Goal: Navigation & Orientation: Find specific page/section

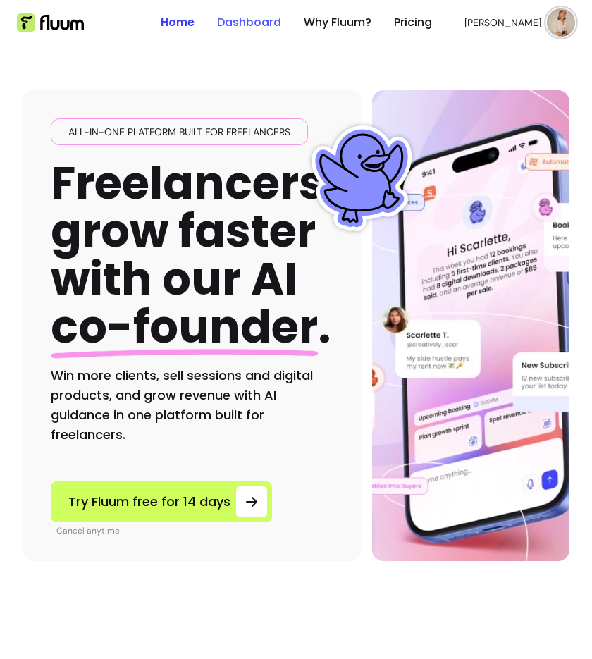
click at [268, 18] on link "Dashboard" at bounding box center [249, 22] width 64 height 17
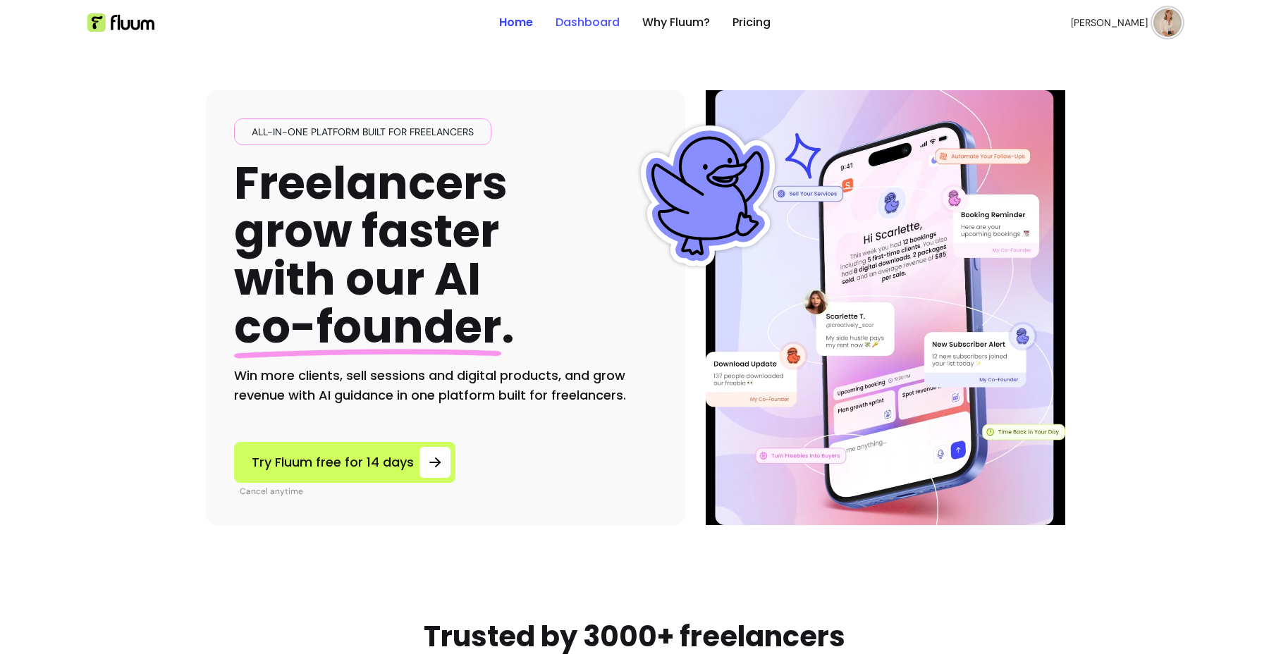
click at [572, 24] on link "Dashboard" at bounding box center [587, 22] width 64 height 17
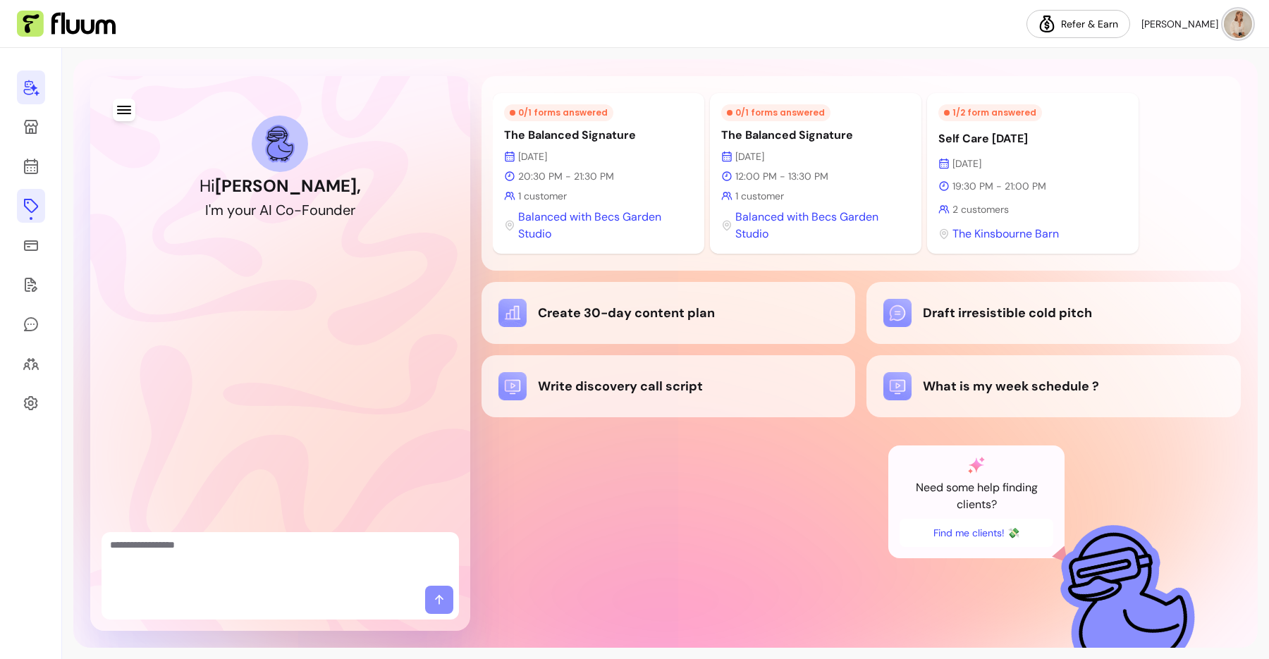
click at [25, 204] on icon at bounding box center [31, 205] width 17 height 17
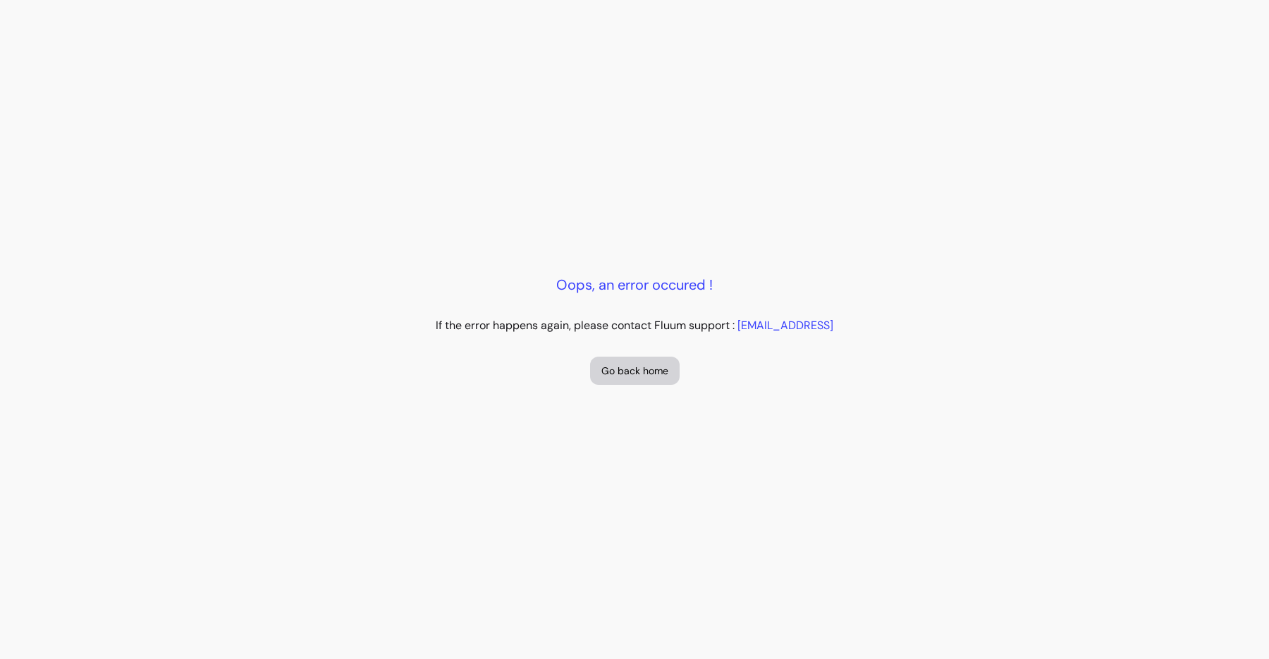
click at [630, 288] on p "Oops, an error occured !" at bounding box center [634, 285] width 156 height 20
click at [667, 281] on p "Oops, an error occured !" at bounding box center [634, 285] width 156 height 20
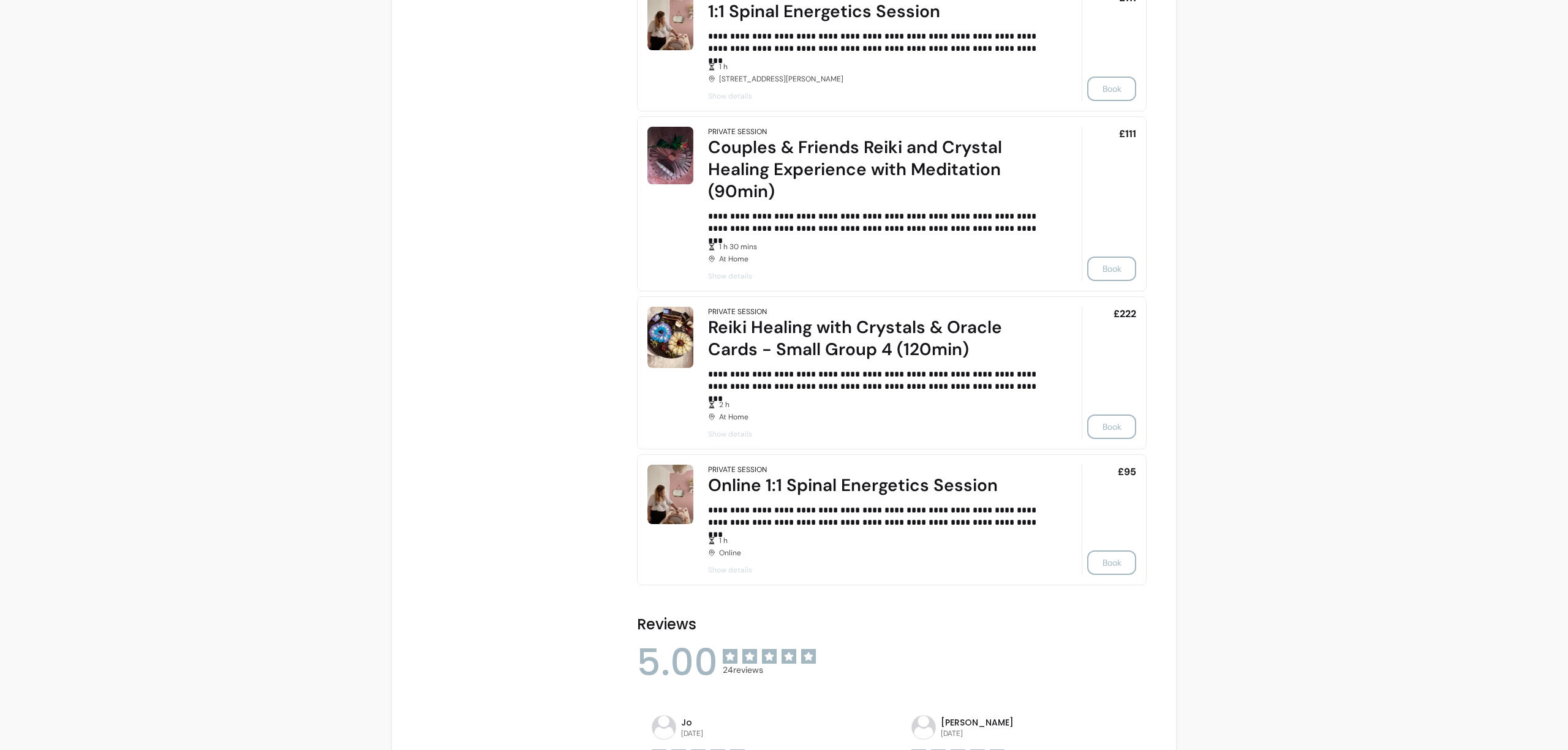
scroll to position [1417, 0]
click at [742, 567] on span "Show details" at bounding box center [878, 567] width 339 height 10
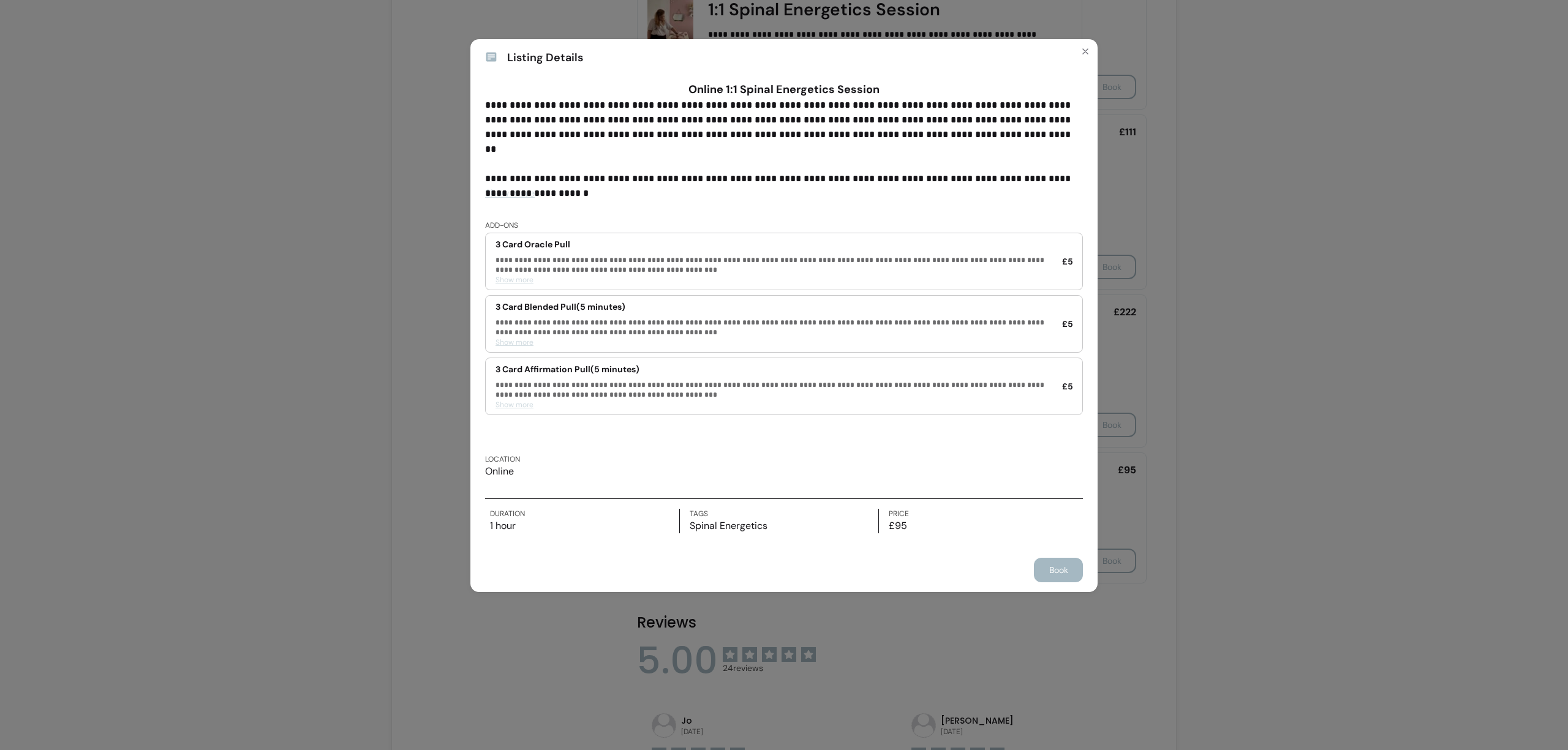
click at [504, 192] on span "Show more" at bounding box center [509, 193] width 50 height 13
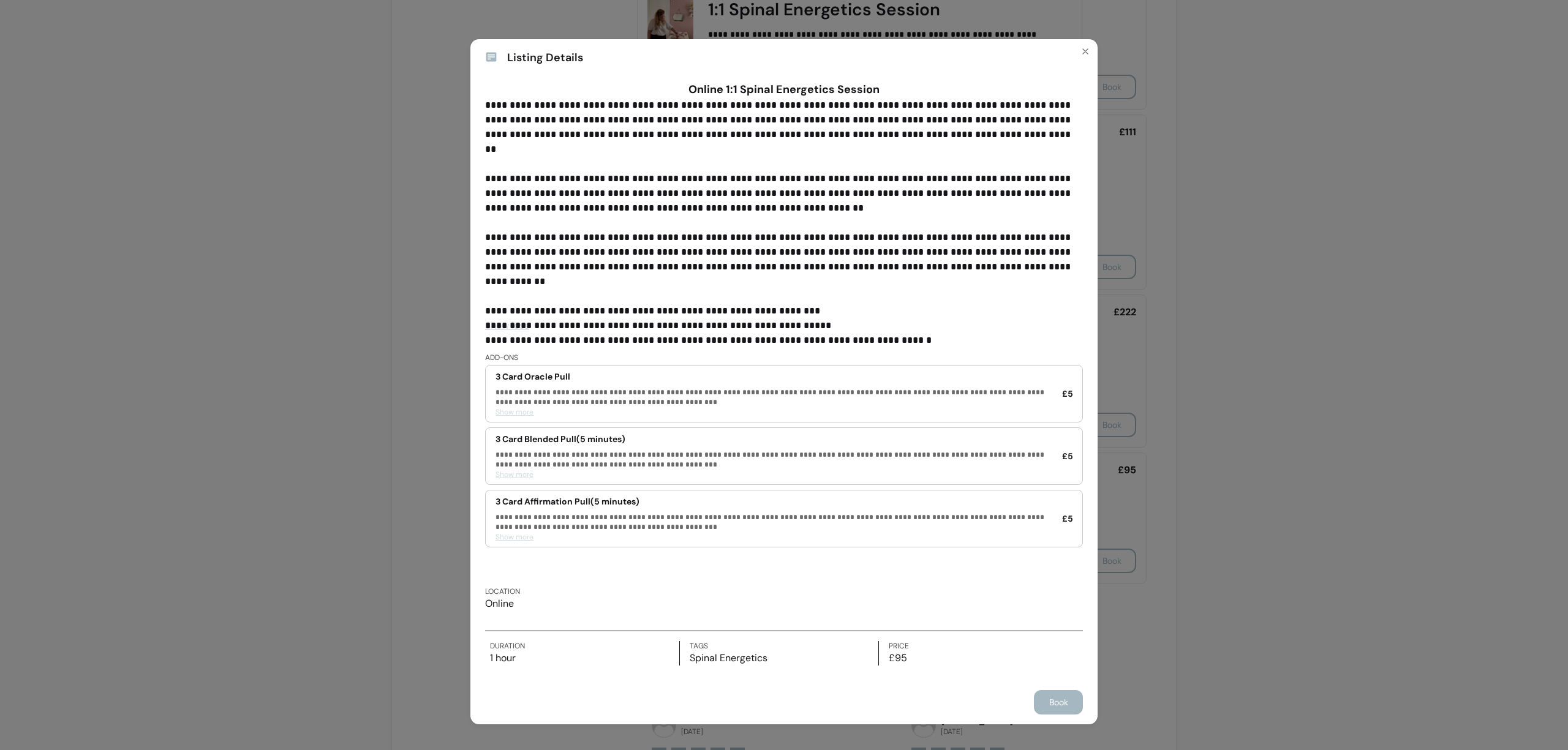
click at [354, 302] on div "**********" at bounding box center [784, 375] width 1568 height 750
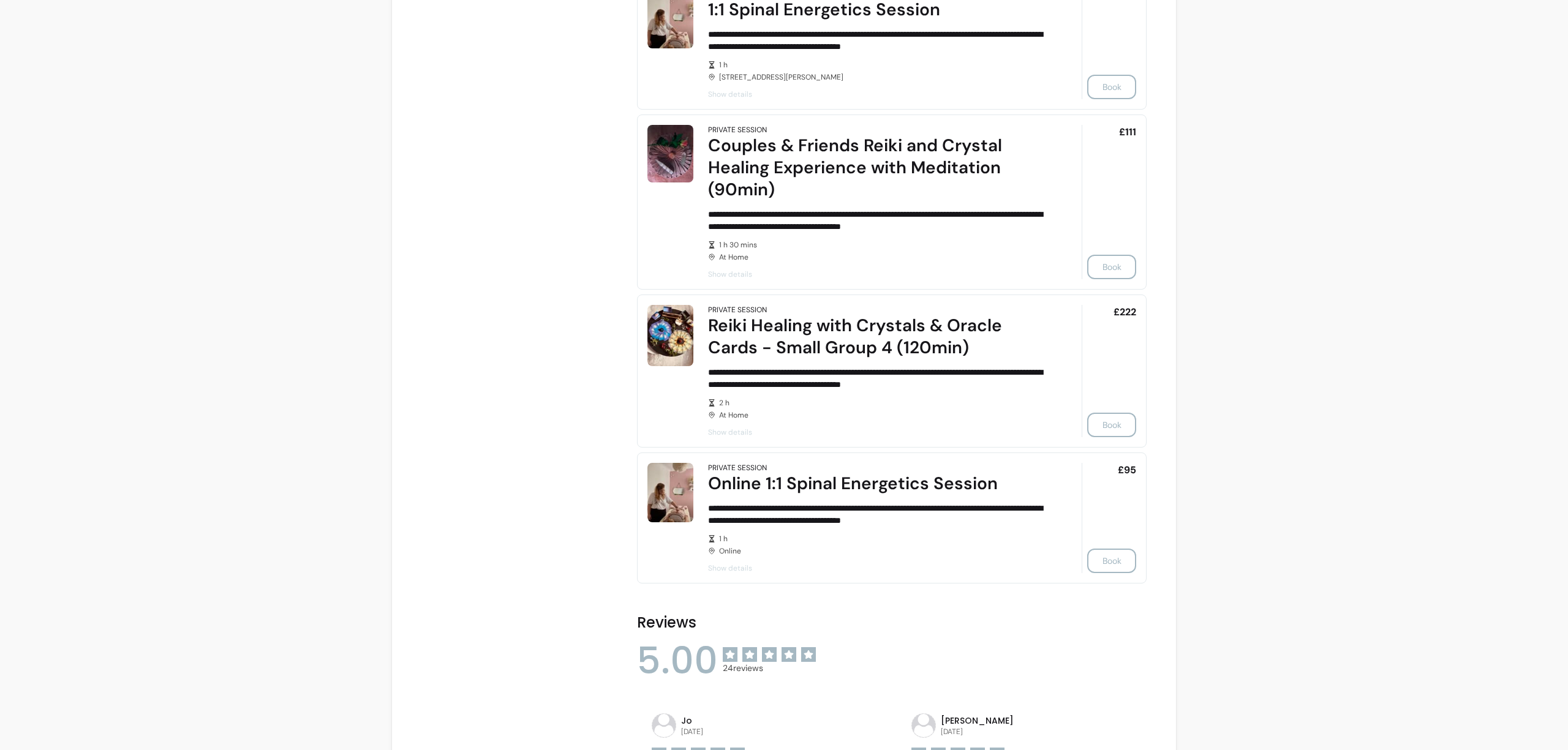
scroll to position [1415, 0]
